Goal: Task Accomplishment & Management: Manage account settings

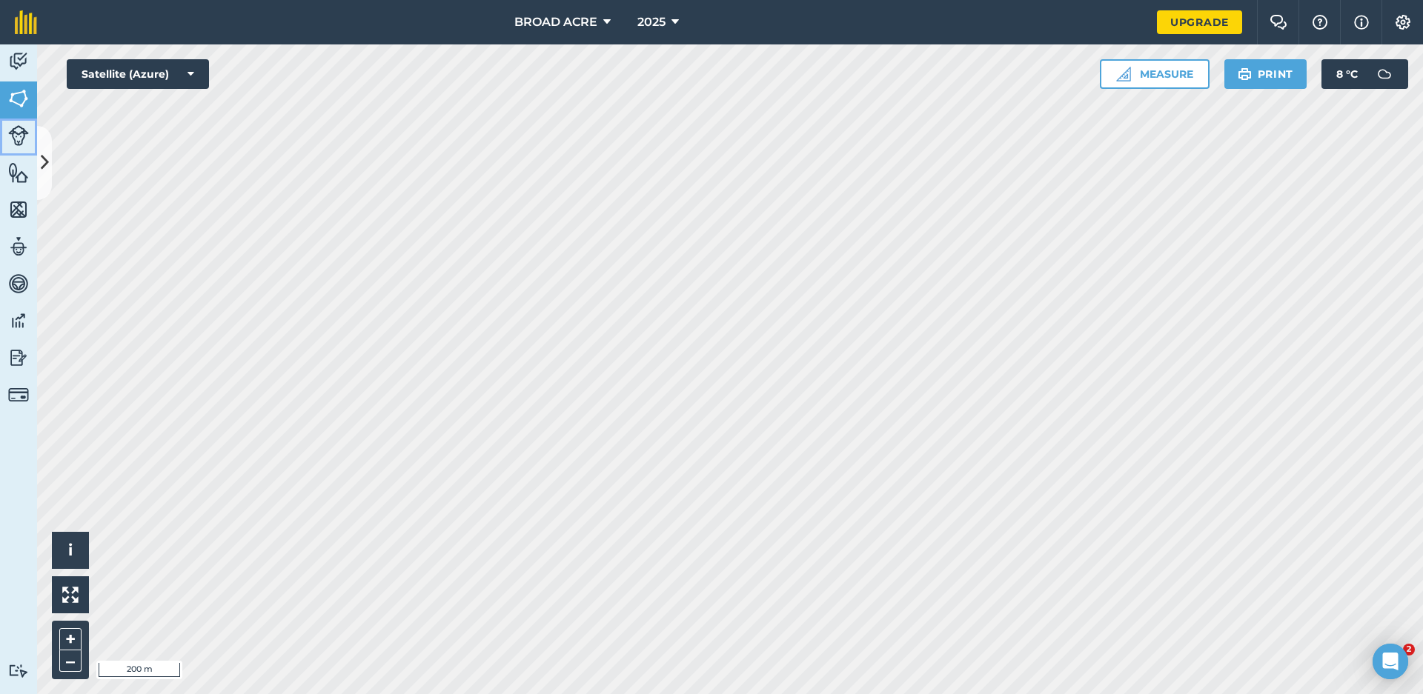
click at [24, 145] on img at bounding box center [18, 135] width 21 height 21
click at [34, 151] on link "Livestock" at bounding box center [18, 137] width 37 height 37
click at [41, 153] on icon at bounding box center [45, 163] width 8 height 26
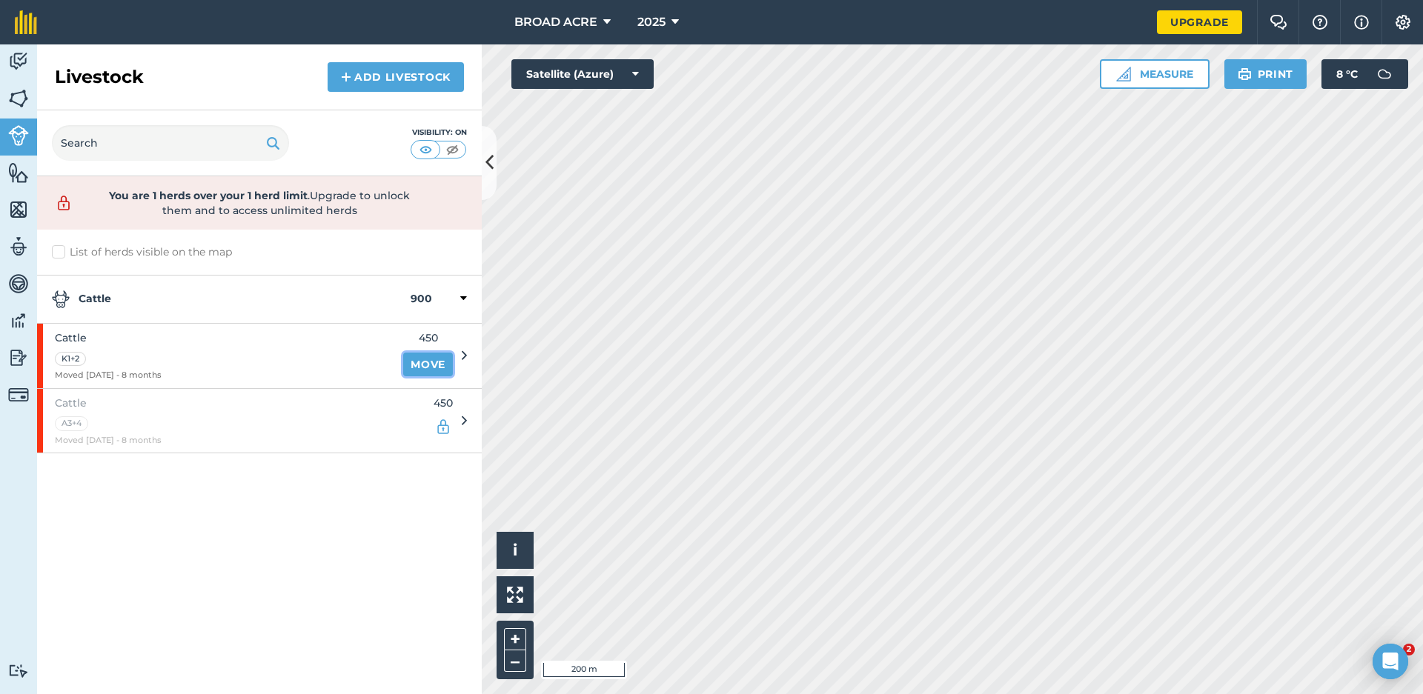
click at [415, 372] on link "Move" at bounding box center [428, 365] width 50 height 24
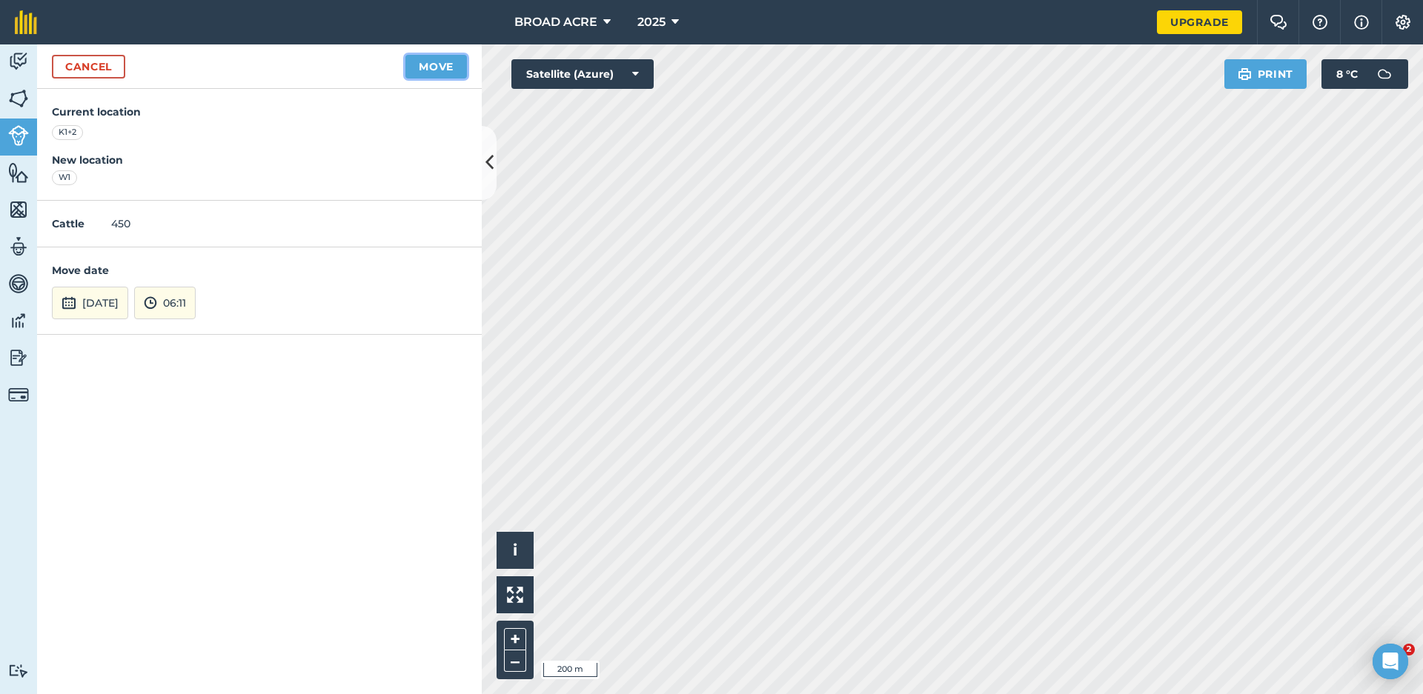
click at [449, 64] on button "Move" at bounding box center [435, 67] width 61 height 24
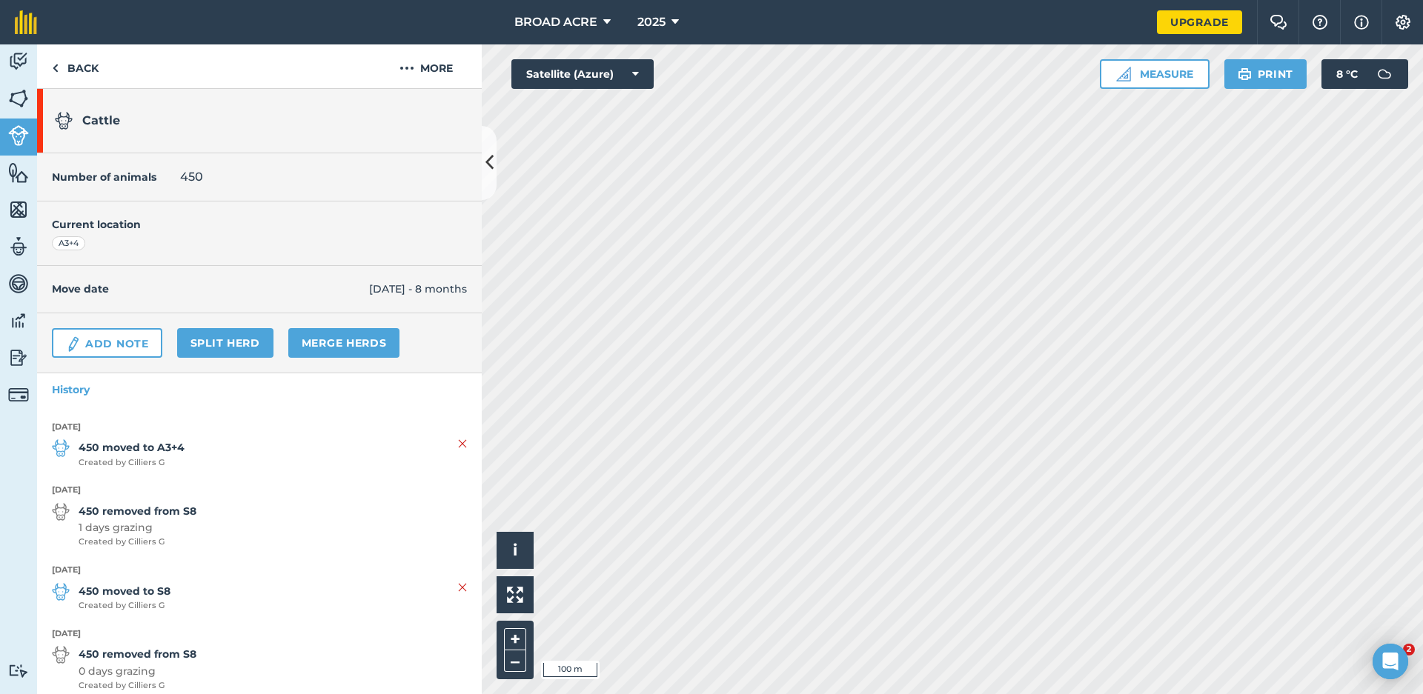
click at [255, 467] on span "450 moved to A3+4 Created by Cilliers G" at bounding box center [259, 454] width 415 height 30
click at [307, 108] on h1 "Cattle" at bounding box center [221, 121] width 333 height 48
click at [233, 339] on link "Split herd" at bounding box center [225, 343] width 96 height 30
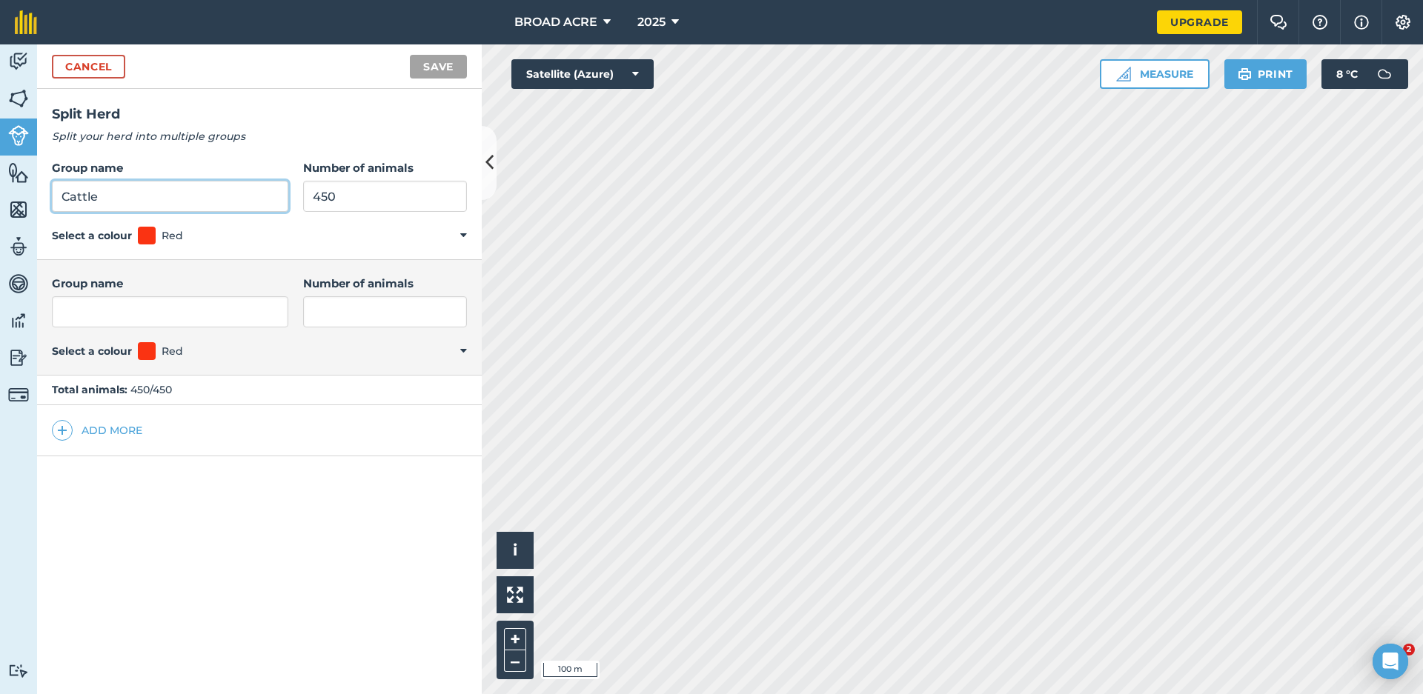
click at [150, 205] on input "Cattle" at bounding box center [170, 196] width 236 height 31
click at [116, 307] on input "Group name" at bounding box center [170, 311] width 236 height 31
type input "b"
click at [376, 319] on input "Number of animals" at bounding box center [385, 311] width 164 height 31
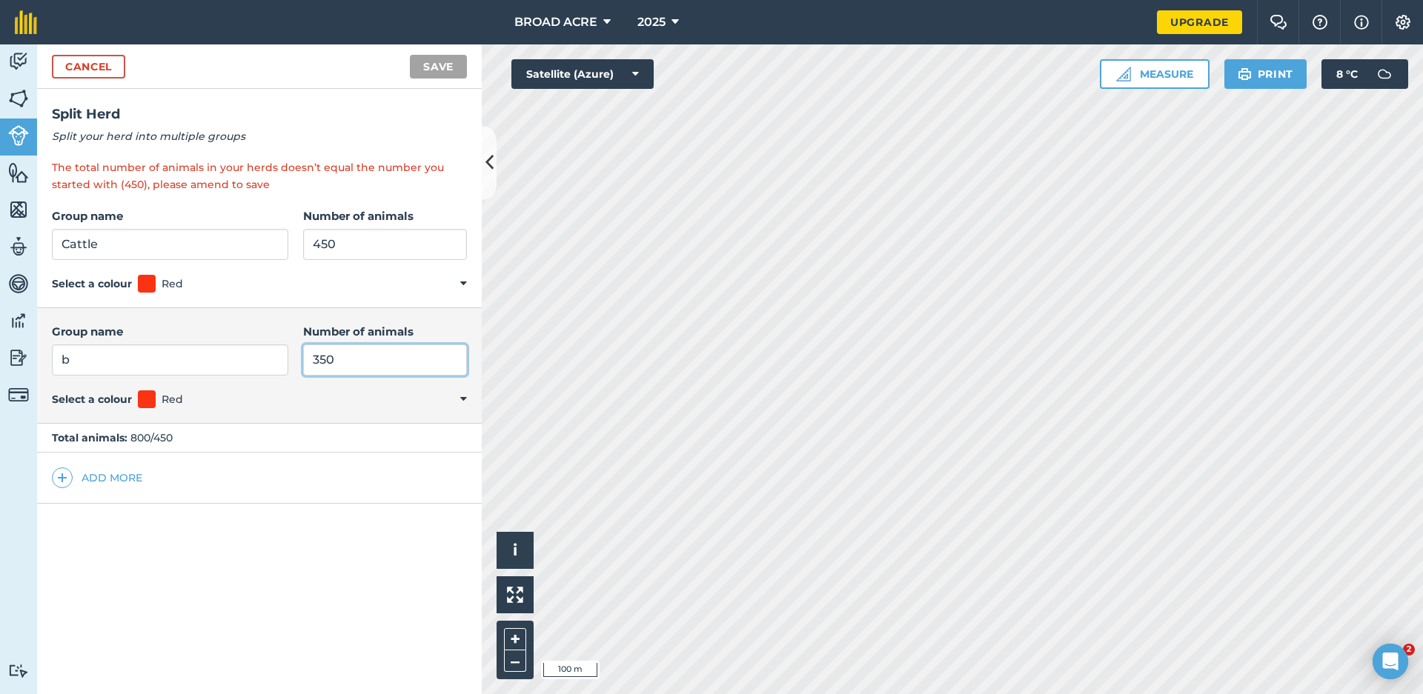
click at [395, 359] on input "350" at bounding box center [385, 360] width 164 height 31
type input "3"
click at [365, 359] on input "225" at bounding box center [385, 360] width 164 height 31
click at [366, 360] on input "225" at bounding box center [385, 360] width 164 height 31
type input "450"
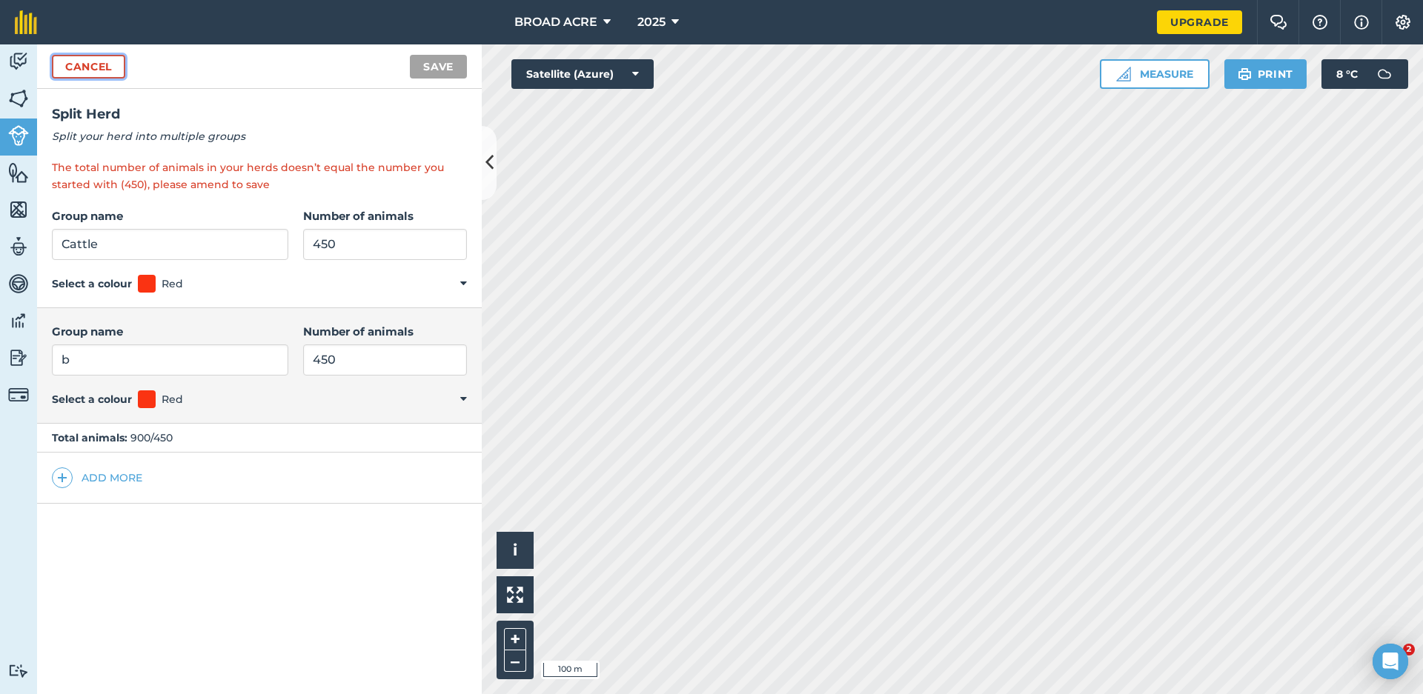
click at [89, 72] on link "Cancel" at bounding box center [88, 67] width 73 height 24
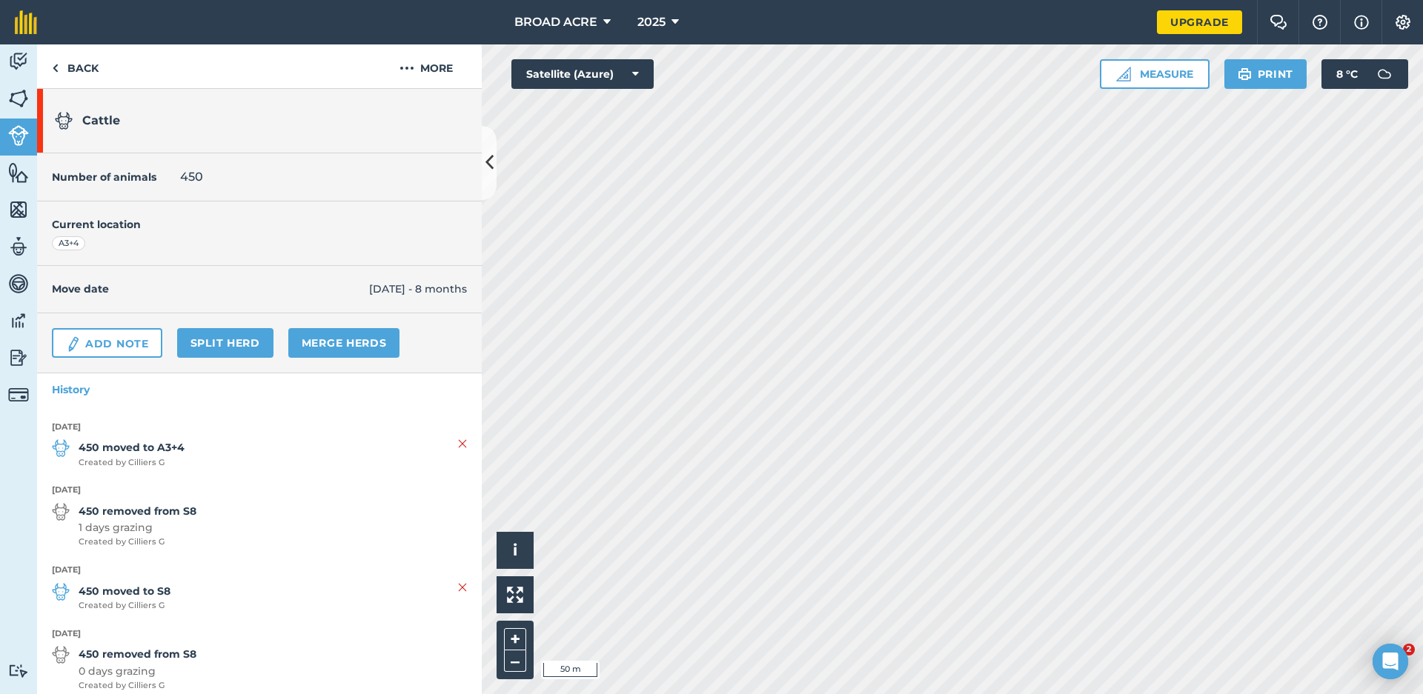
click at [285, 450] on span "450 moved to A3+4 Created by Cilliers G" at bounding box center [259, 454] width 415 height 30
click at [252, 460] on span "450 moved to A3+4 Created by Cilliers G" at bounding box center [259, 454] width 415 height 30
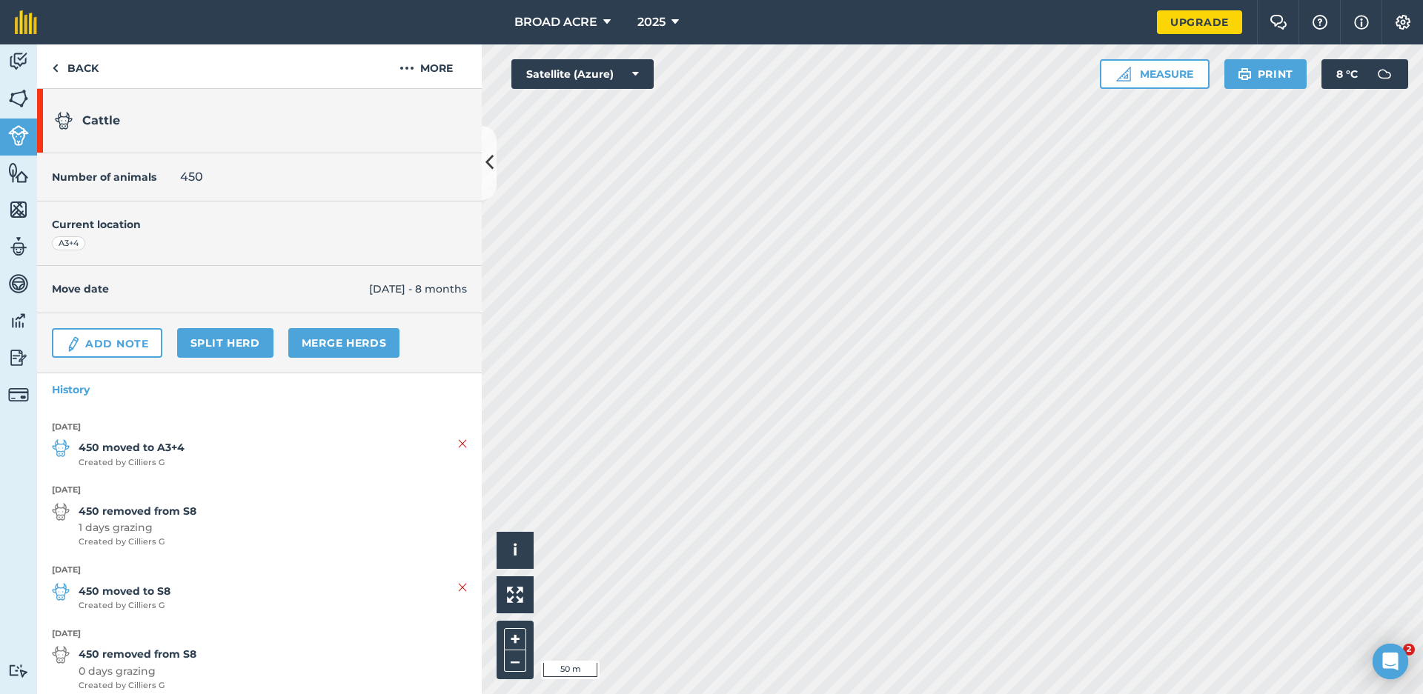
click at [149, 450] on strong "450 moved to A3+4" at bounding box center [132, 447] width 106 height 16
